Goal: Transaction & Acquisition: Purchase product/service

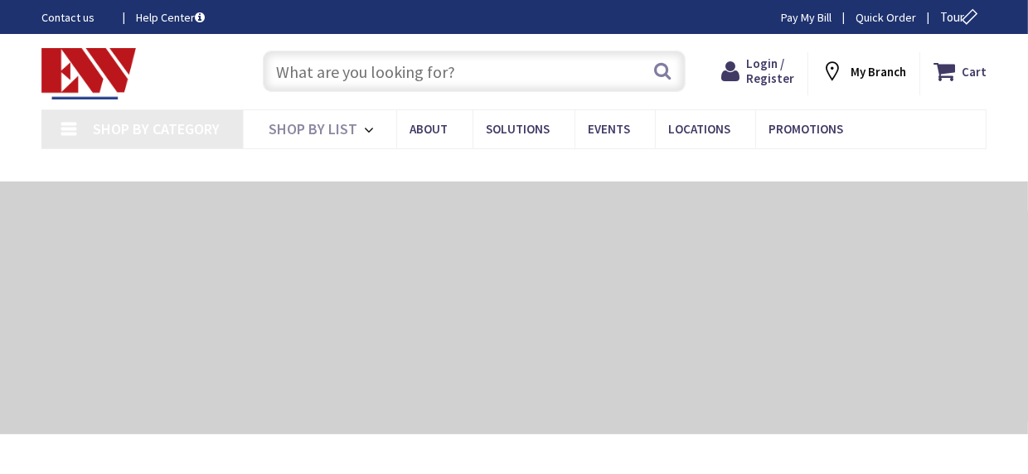
click at [551, 59] on input "text" at bounding box center [474, 71] width 423 height 41
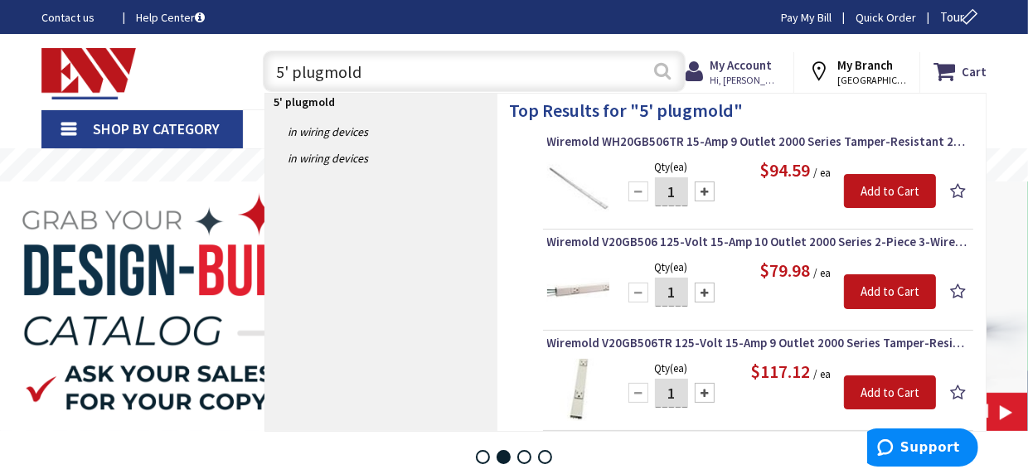
type input "5' plugmold"
click at [666, 67] on button "Search" at bounding box center [663, 70] width 22 height 37
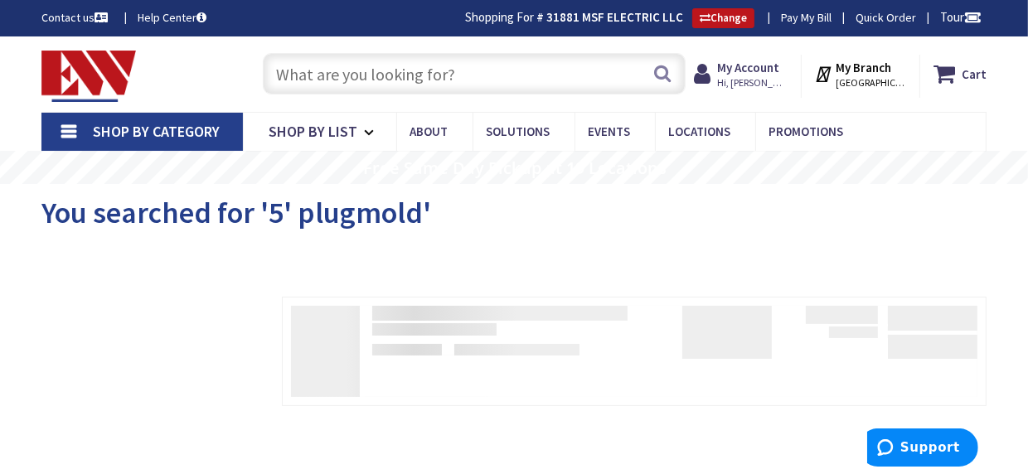
click at [396, 74] on input "text" at bounding box center [474, 73] width 423 height 41
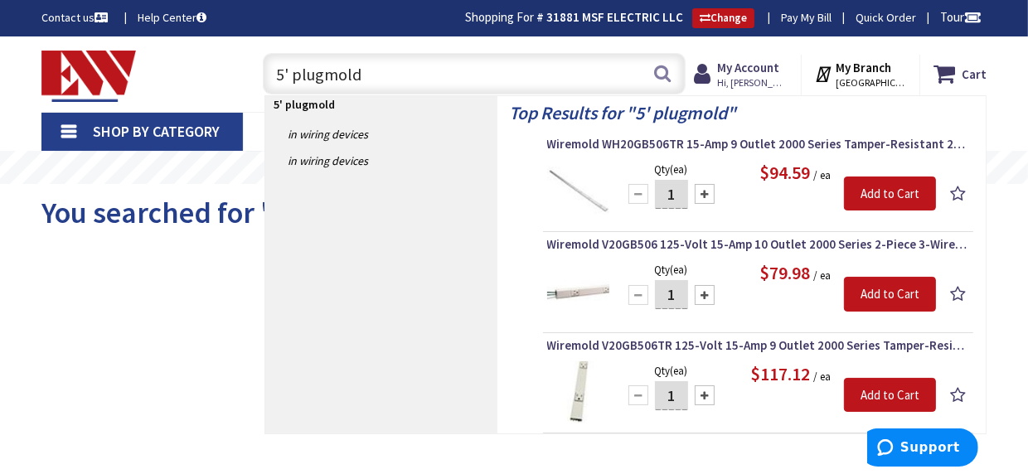
type input "5' plugmold"
click at [764, 145] on span "Wiremold WH20GB506TR 15-Amp 9 Outlet 2000 Series Tamper-Resistant 2-Piece 1-Cha…" at bounding box center [758, 144] width 422 height 17
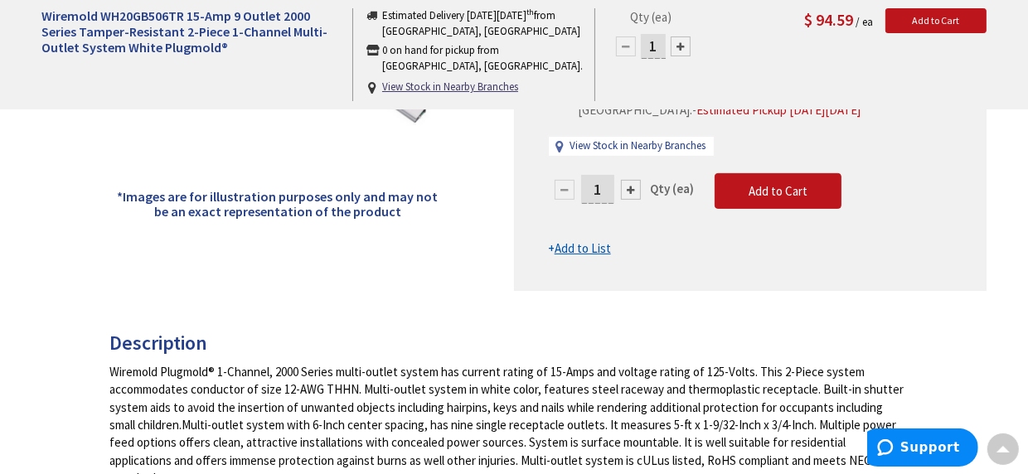
scroll to position [499, 0]
